Goal: Task Accomplishment & Management: Manage account settings

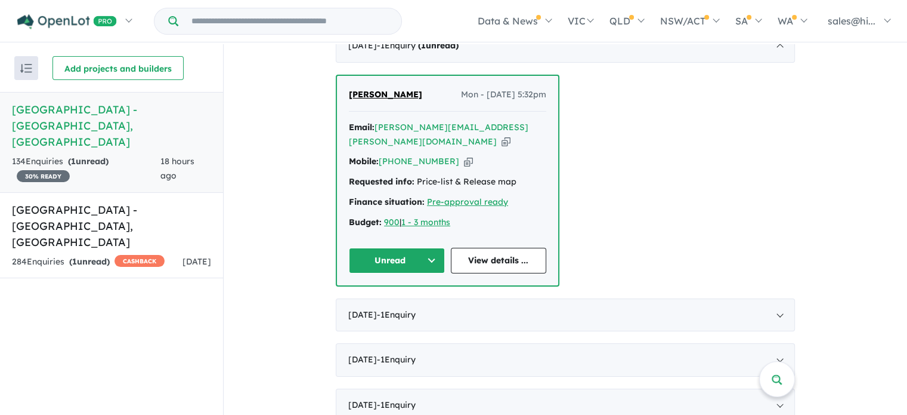
scroll to position [477, 0]
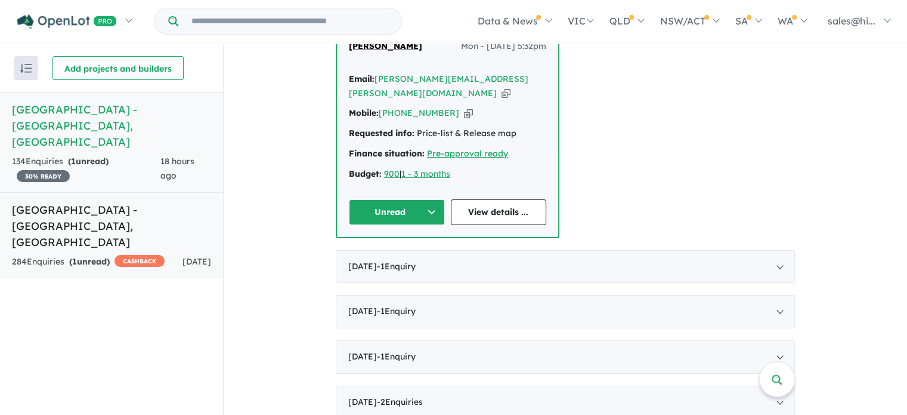
click at [165, 202] on h5 "Hillsview Green Estate - Angle Vale , SA" at bounding box center [111, 226] width 199 height 48
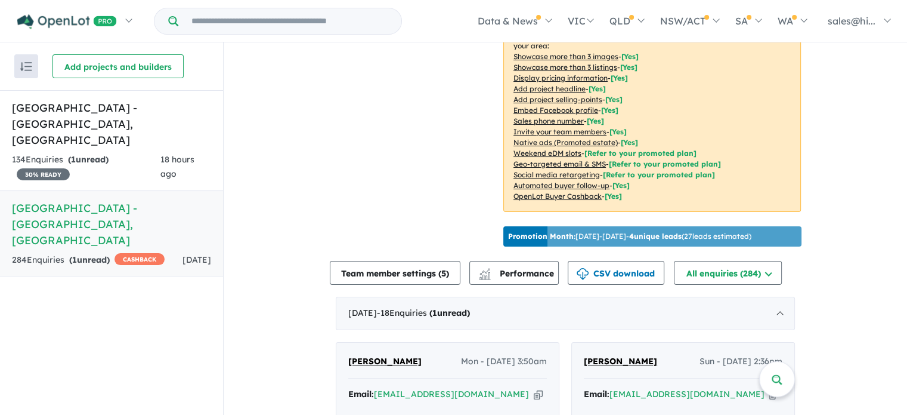
scroll to position [239, 0]
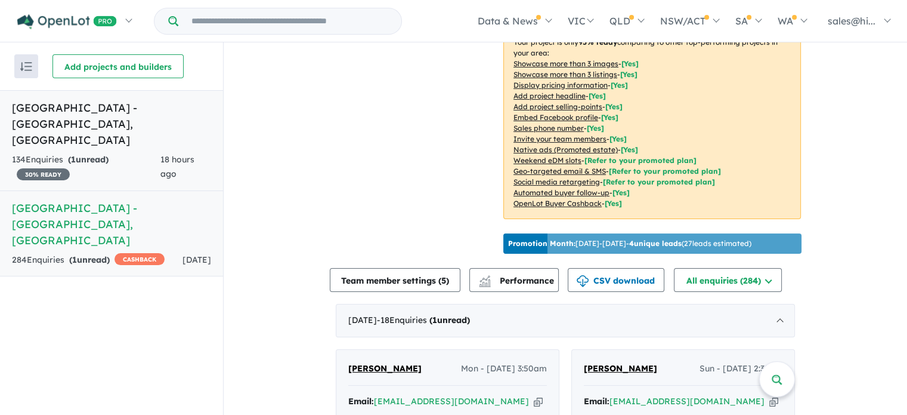
click at [158, 122] on h5 "Coomurra Place Estate - Salisbury Heights , SA" at bounding box center [111, 124] width 199 height 48
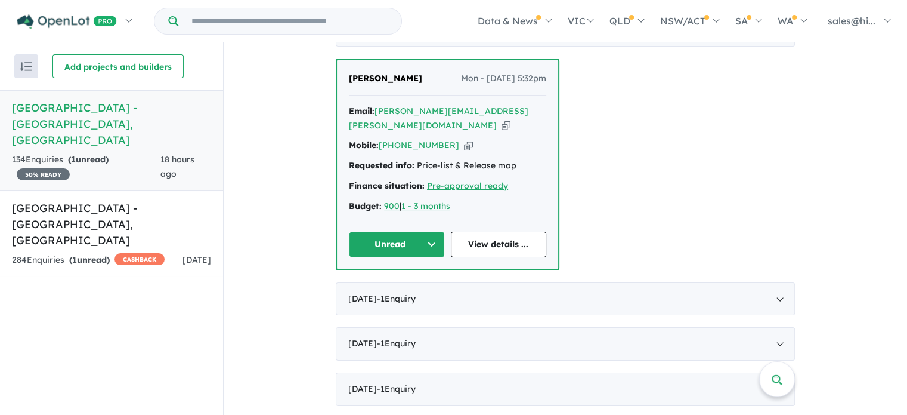
scroll to position [477, 0]
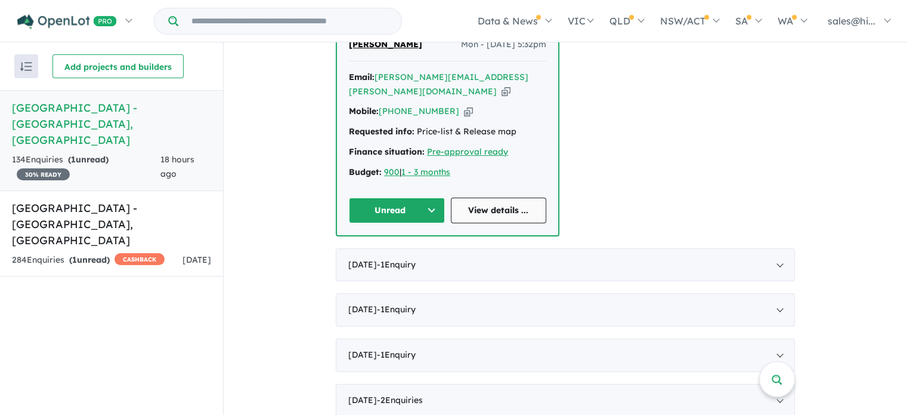
click at [501, 197] on link "View details ..." at bounding box center [499, 210] width 96 height 26
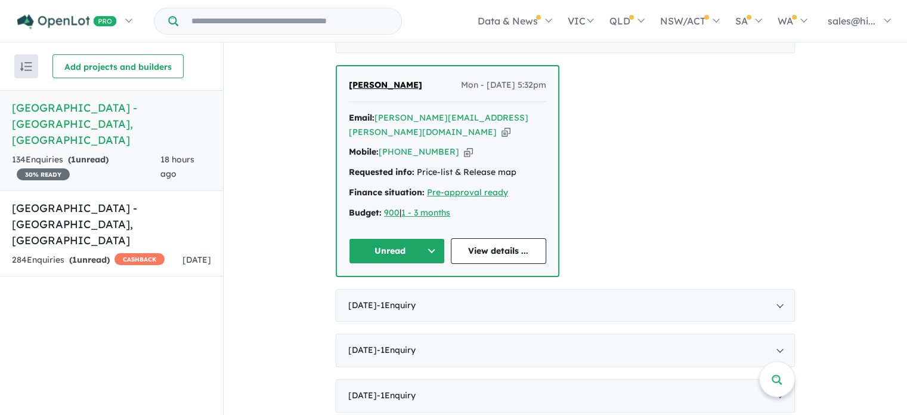
scroll to position [418, 0]
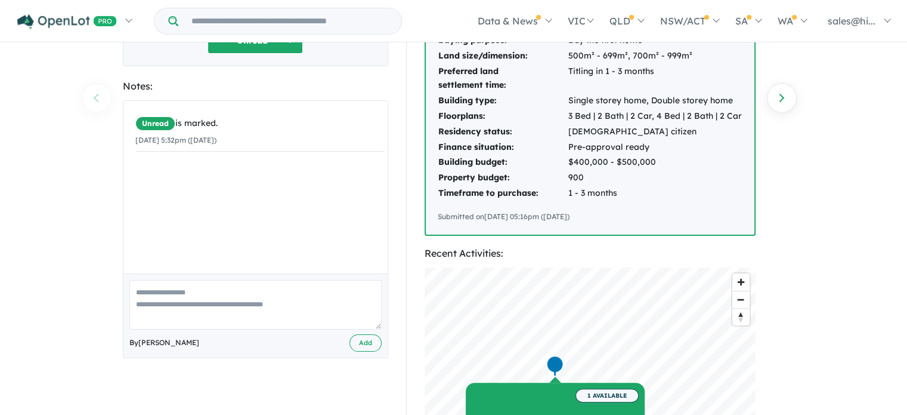
scroll to position [239, 0]
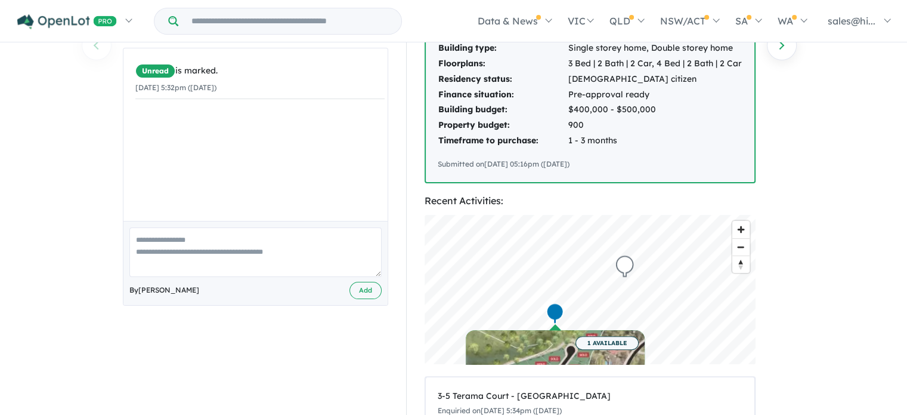
click at [209, 227] on textarea at bounding box center [255, 252] width 252 height 50
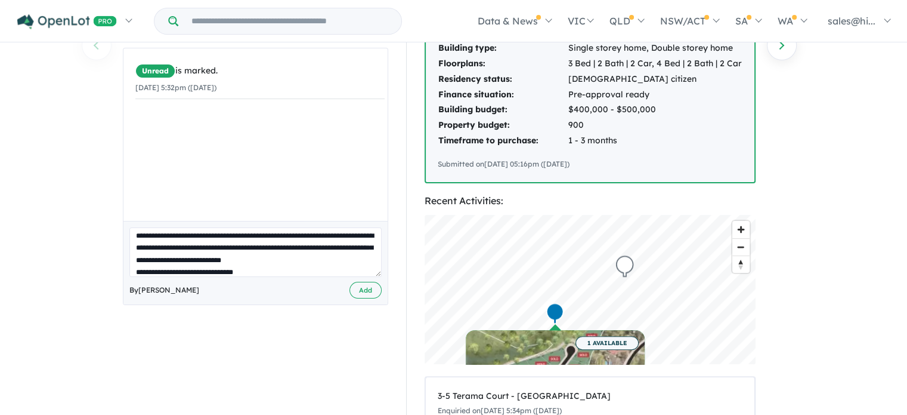
scroll to position [41, 0]
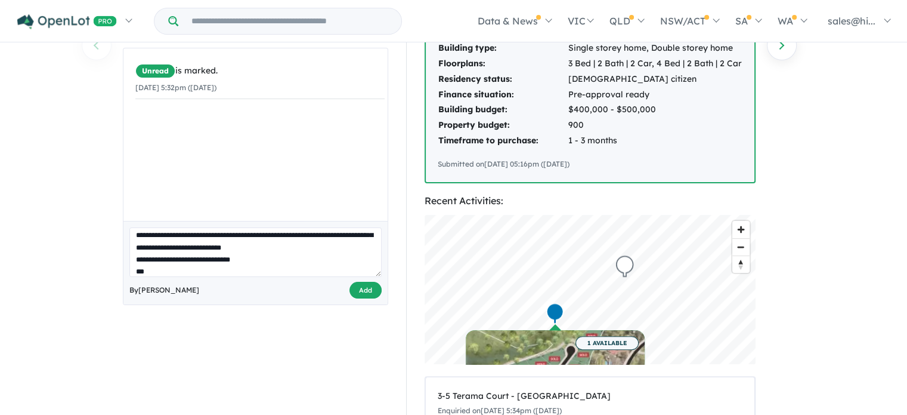
type textarea "**********"
click at [369, 282] on button "Add" at bounding box center [366, 290] width 32 height 17
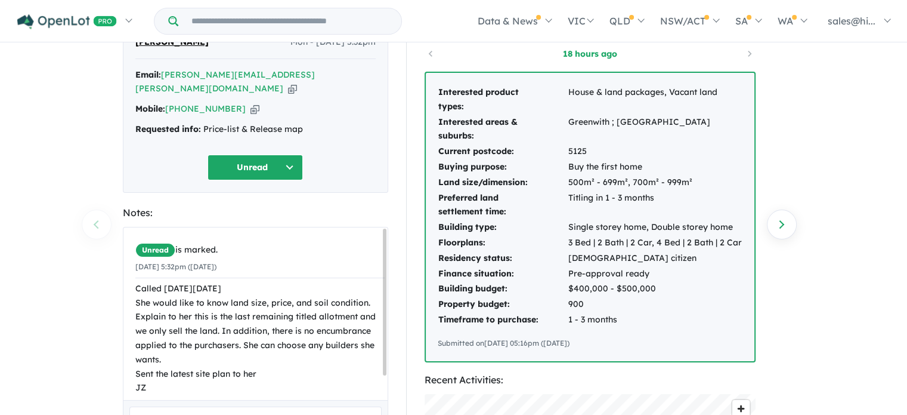
scroll to position [0, 0]
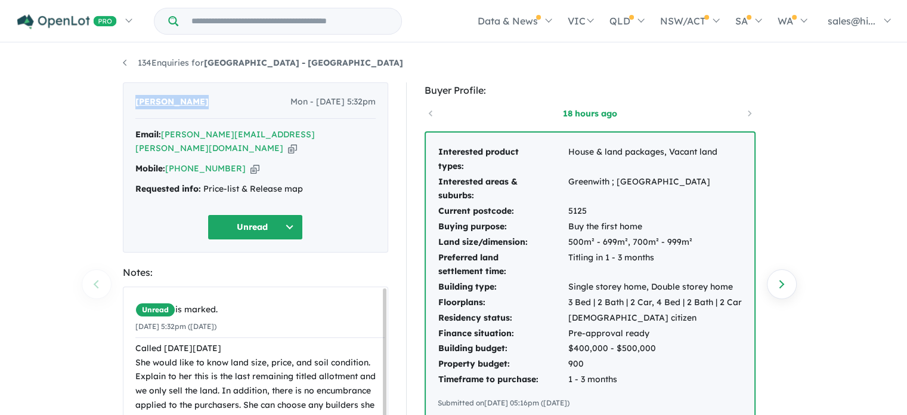
drag, startPoint x: 196, startPoint y: 100, endPoint x: 132, endPoint y: 104, distance: 63.9
click at [132, 104] on div "[PERSON_NAME] - [DATE] 5:32pm Email: [PERSON_NAME][EMAIL_ADDRESS][PERSON_NAME][…" at bounding box center [255, 167] width 265 height 170
copy span "[PERSON_NAME]"
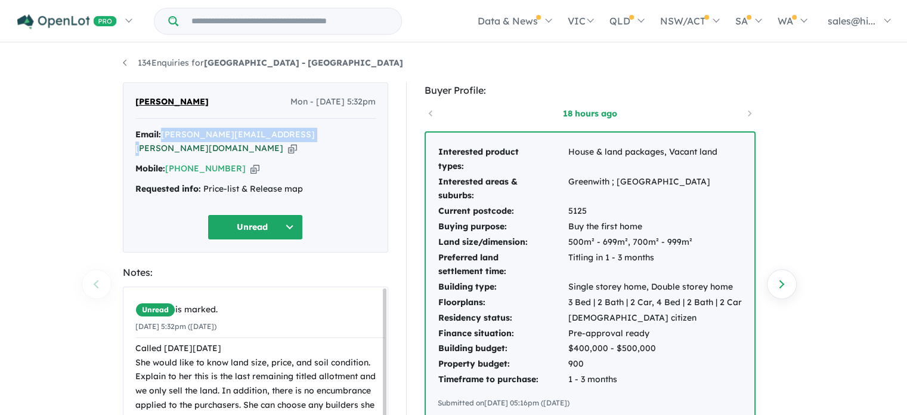
drag, startPoint x: 302, startPoint y: 133, endPoint x: 163, endPoint y: 138, distance: 139.1
click at [163, 138] on div "Email: [PERSON_NAME][EMAIL_ADDRESS][PERSON_NAME][DOMAIN_NAME] Copied!" at bounding box center [255, 142] width 240 height 29
copy a%20Coomurra%20Place%20Estate%20-%20Salisbury%20Heights"] "[PERSON_NAME][EMAIL_ADDRESS][PERSON_NAME][DOMAIN_NAME]"
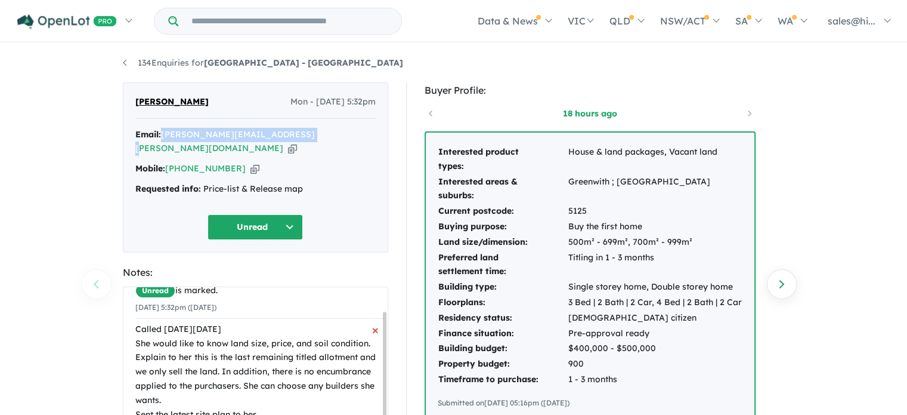
drag, startPoint x: 135, startPoint y: 304, endPoint x: 195, endPoint y: 406, distance: 118.7
click at [195, 406] on div "Called [DATE][DATE] She would like to know land size, price, and soil condition…" at bounding box center [259, 378] width 249 height 113
copy div "Called [DATE][DATE] She would like to know land size, price, and soil condition…"
